Goal: Obtain resource: Download file/media

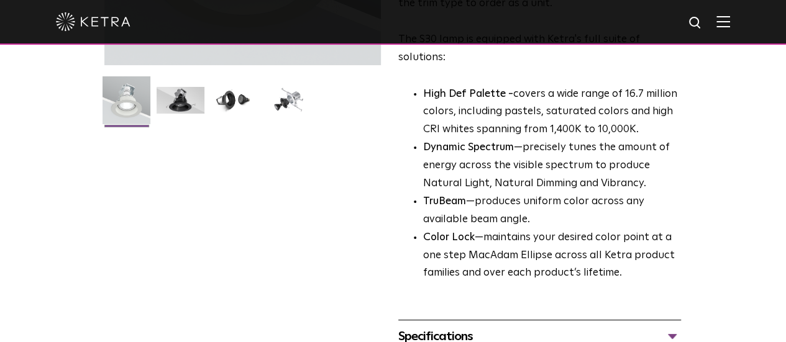
scroll to position [475, 0]
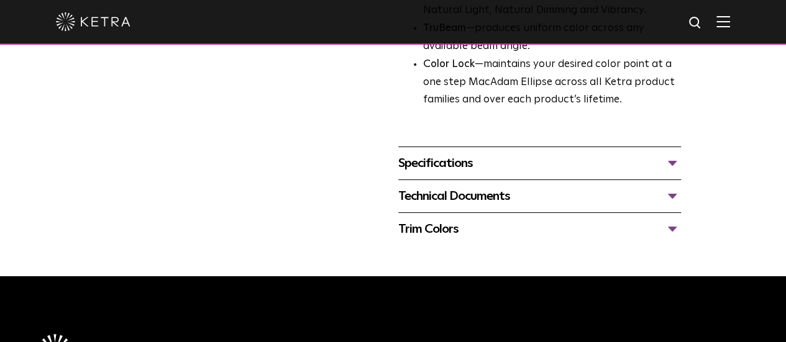
click at [467, 186] on div "Technical Documents" at bounding box center [539, 196] width 283 height 20
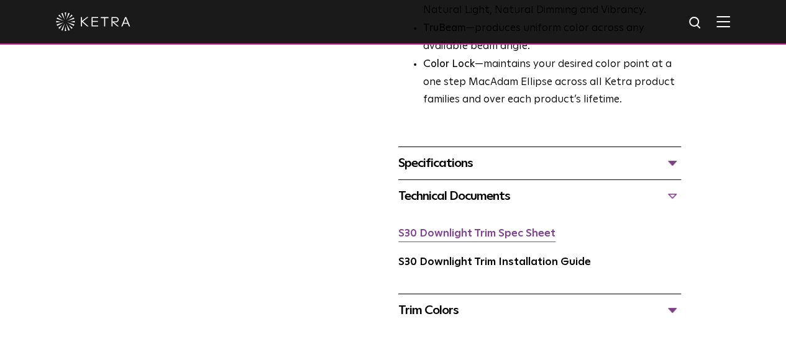
click at [468, 229] on link "S30 Downlight Trim Spec Sheet" at bounding box center [476, 234] width 157 height 11
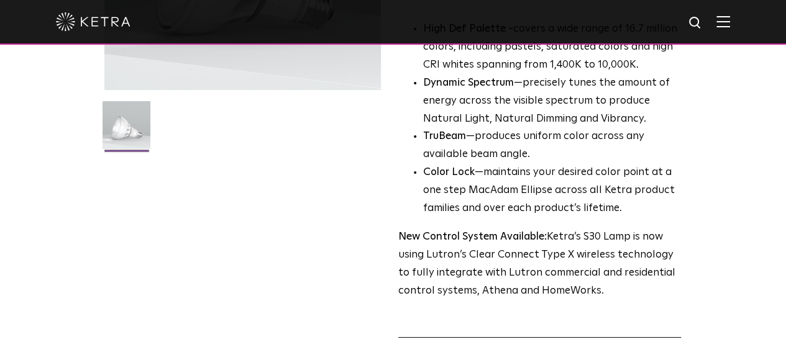
scroll to position [502, 0]
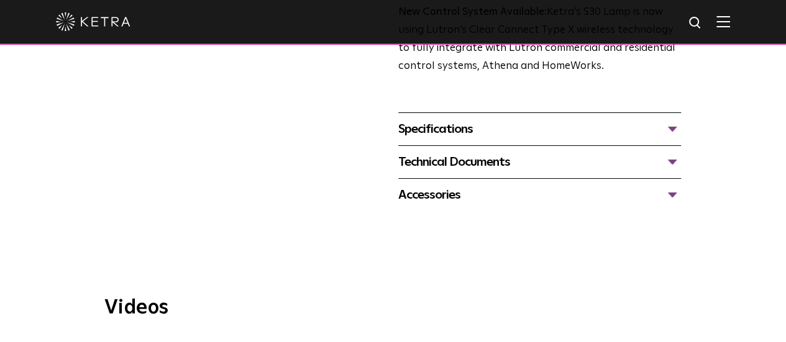
click at [452, 145] on div "Technical Documents S30 Specification Sheet S30 Installation Guide S30 Accessor…" at bounding box center [539, 161] width 283 height 33
click at [452, 152] on div "Technical Documents" at bounding box center [539, 162] width 283 height 20
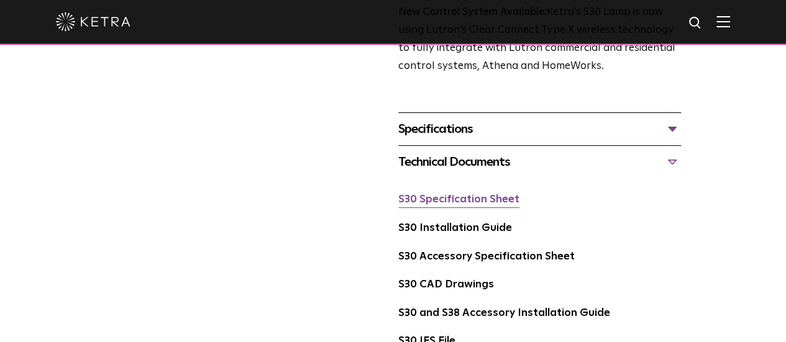
click at [457, 194] on link "S30 Specification Sheet" at bounding box center [458, 199] width 121 height 11
